Goal: Contribute content

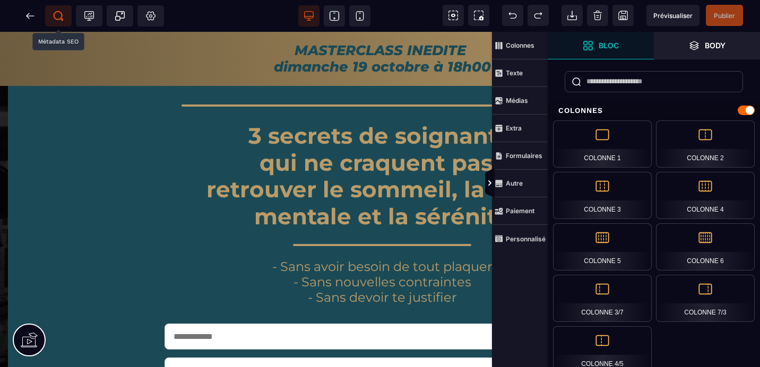
click at [60, 15] on icon at bounding box center [58, 16] width 11 height 11
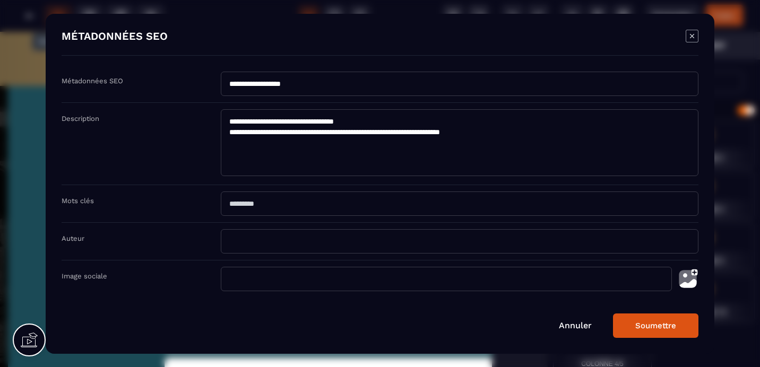
click at [284, 281] on input "Modal window" at bounding box center [446, 279] width 451 height 24
click at [690, 279] on img "Modal window" at bounding box center [688, 279] width 21 height 24
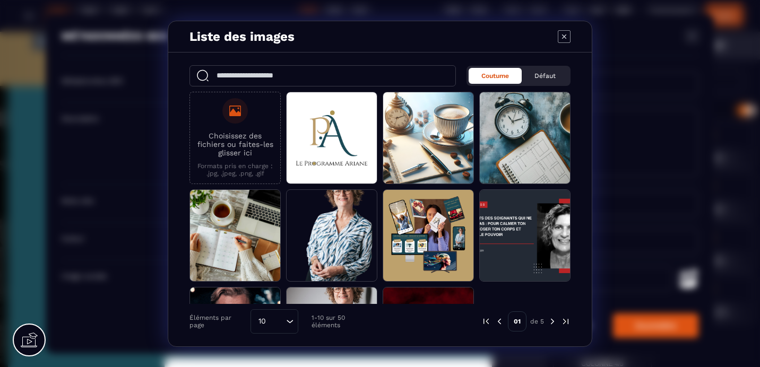
click at [230, 113] on icon "Modal window" at bounding box center [235, 111] width 12 height 11
click at [0, 0] on input "Choisissez des fichiers ou faites-les glisser ici Formats pris en charge : .jpg…" at bounding box center [0, 0] width 0 height 0
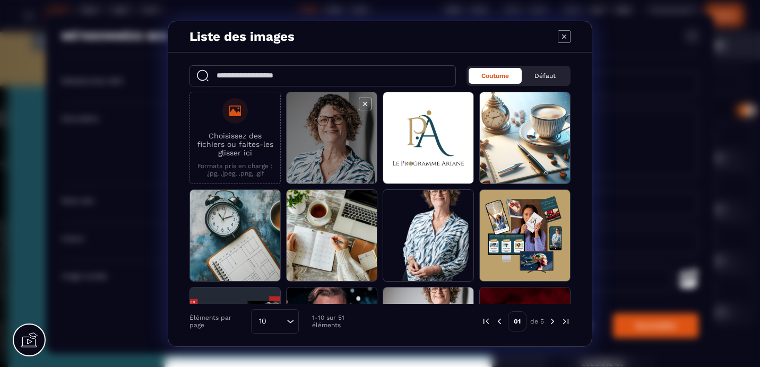
click at [334, 131] on span "Modal window" at bounding box center [332, 138] width 90 height 92
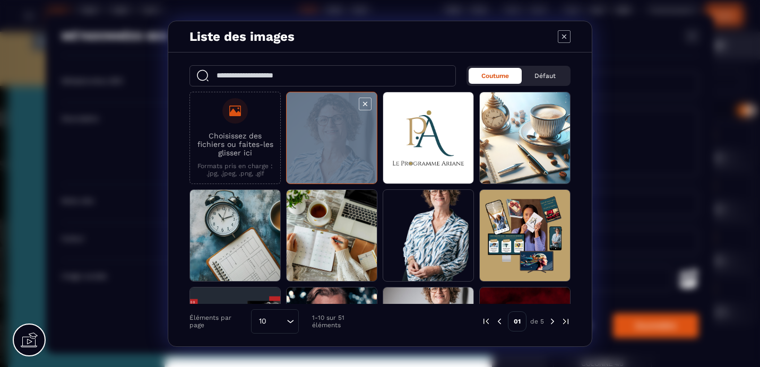
click at [334, 131] on span "Modal window" at bounding box center [332, 138] width 90 height 92
type input "**********"
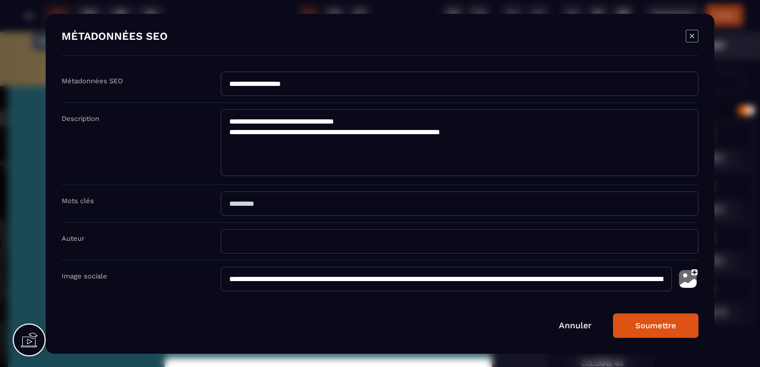
click at [660, 327] on button "Soumettre" at bounding box center [655, 326] width 85 height 24
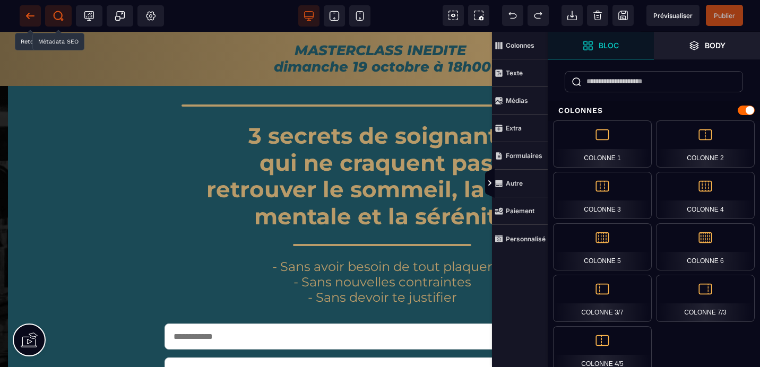
click at [32, 15] on icon at bounding box center [30, 15] width 8 height 1
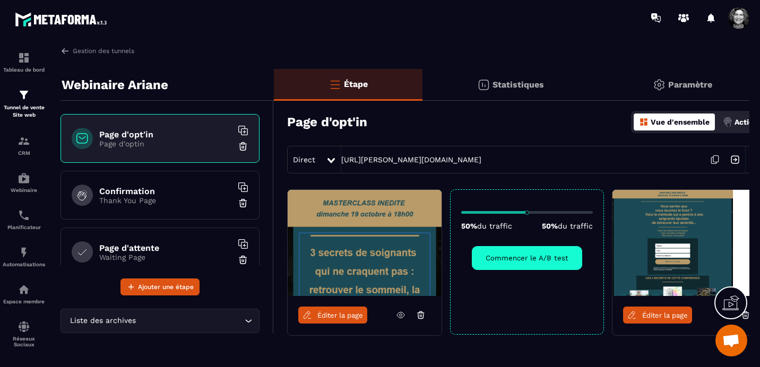
click at [340, 318] on span "Éditer la page" at bounding box center [341, 316] width 46 height 8
